Goal: Task Accomplishment & Management: Use online tool/utility

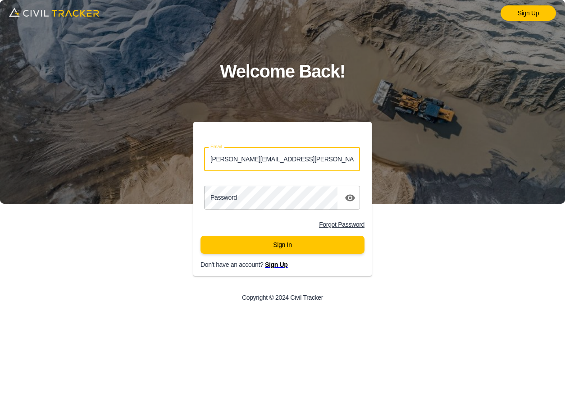
type input "lucas.musilek@gmail.com"
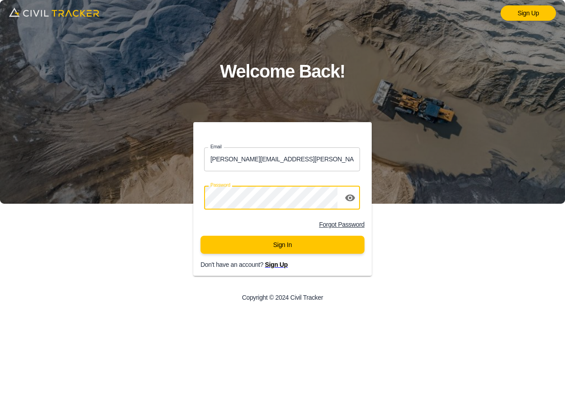
click button "Sign In" at bounding box center [282, 245] width 164 height 18
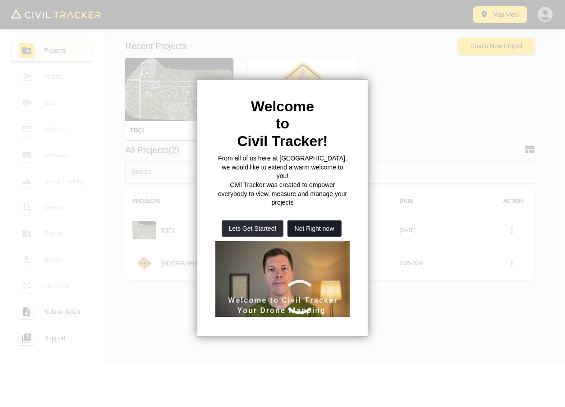
click at [310, 220] on button "Not Right now" at bounding box center [314, 228] width 54 height 16
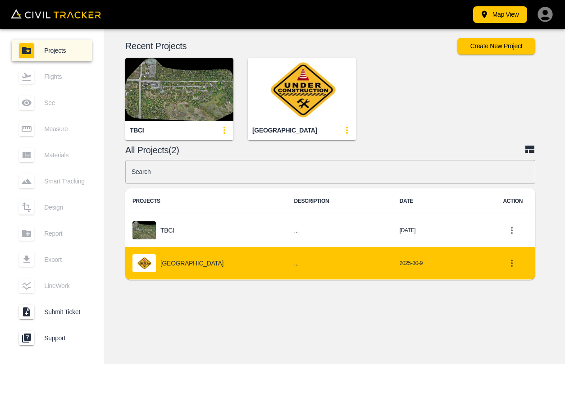
click at [213, 260] on p "[GEOGRAPHIC_DATA]" at bounding box center [191, 262] width 63 height 7
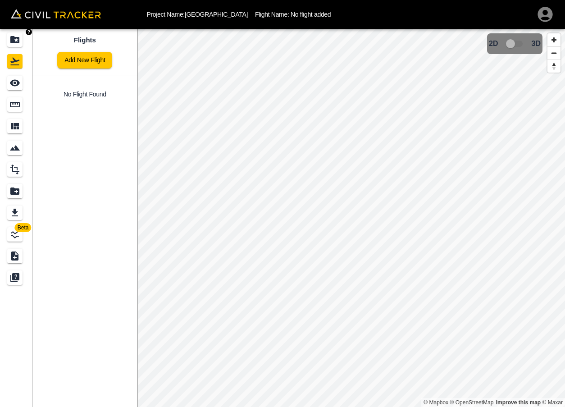
click at [18, 39] on icon "Projects" at bounding box center [14, 39] width 11 height 11
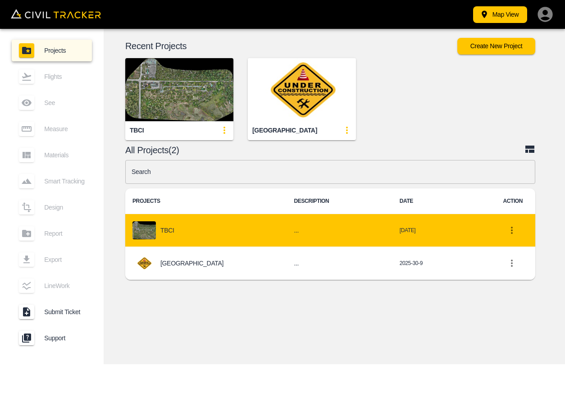
click at [206, 234] on div "TBCI" at bounding box center [205, 230] width 147 height 18
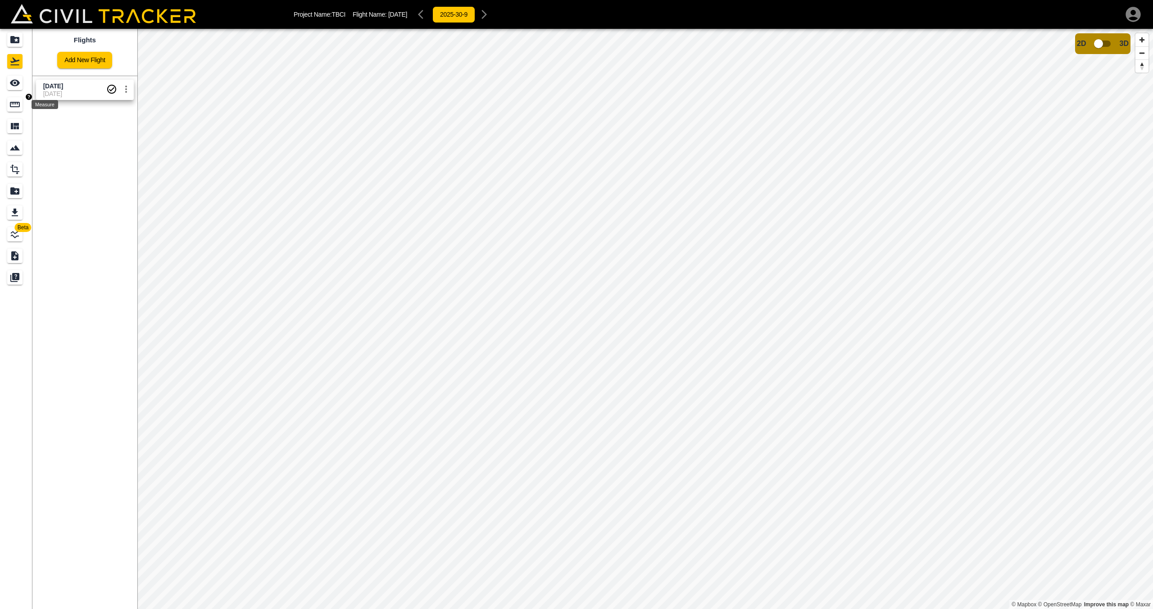
click at [19, 108] on icon "Measure" at bounding box center [14, 104] width 11 height 11
click at [50, 59] on icon "button" at bounding box center [45, 57] width 11 height 11
click at [50, 89] on p "Polyline" at bounding box center [42, 86] width 21 height 7
